Goal: Find specific page/section: Find specific page/section

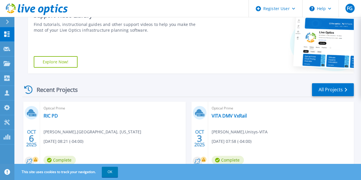
scroll to position [101, 0]
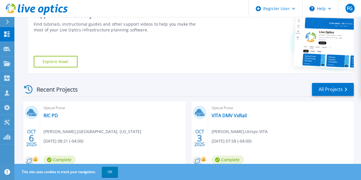
click at [319, 85] on link "All Projects" at bounding box center [333, 89] width 42 height 13
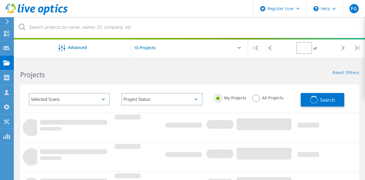
type input "1"
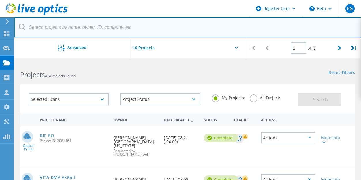
click at [94, 22] on input "text" at bounding box center [187, 27] width 346 height 20
paste input "[EMAIL_ADDRESS][PERSON_NAME][DOMAIN_NAME]"
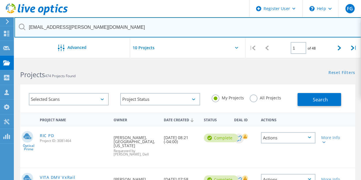
type input "[EMAIL_ADDRESS][PERSON_NAME][DOMAIN_NAME]"
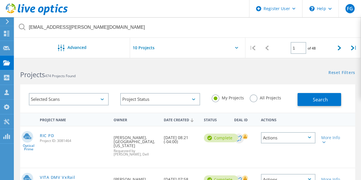
click at [253, 98] on label "All Projects" at bounding box center [264, 96] width 31 height 5
click at [0, 0] on input "All Projects" at bounding box center [0, 0] width 0 height 0
click at [310, 95] on button "Search" at bounding box center [318, 99] width 43 height 13
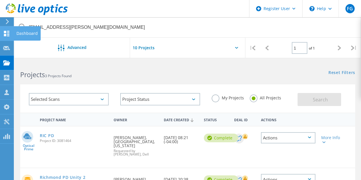
click at [5, 31] on use at bounding box center [6, 33] width 5 height 5
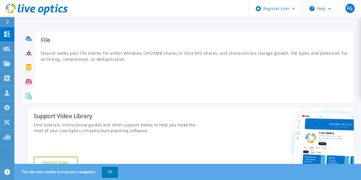
click at [26, 92] on div at bounding box center [29, 96] width 10 height 10
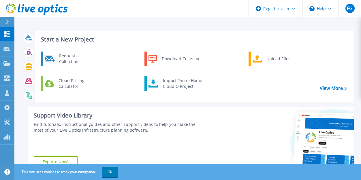
scroll to position [1, 0]
